Goal: Navigation & Orientation: Find specific page/section

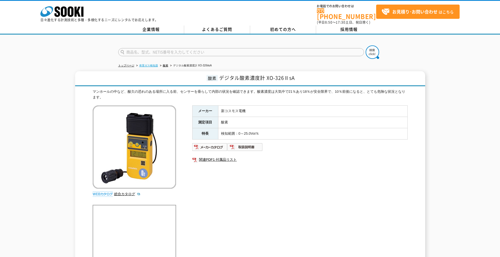
click at [149, 64] on link "有害ガス検知器" at bounding box center [148, 65] width 19 height 3
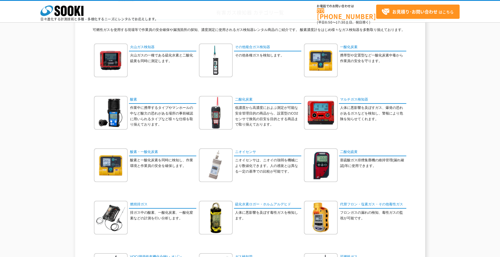
scroll to position [36, 0]
